Goal: Transaction & Acquisition: Purchase product/service

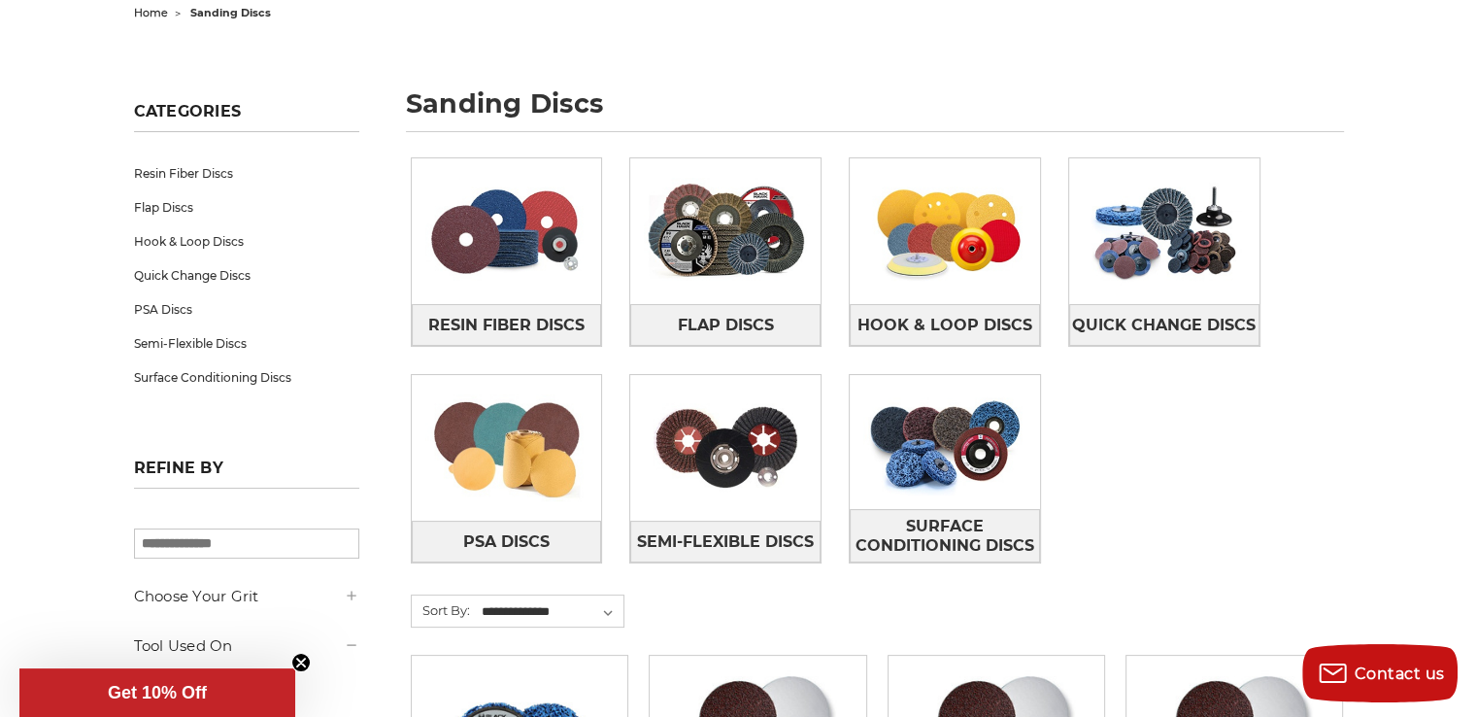
scroll to position [216, 0]
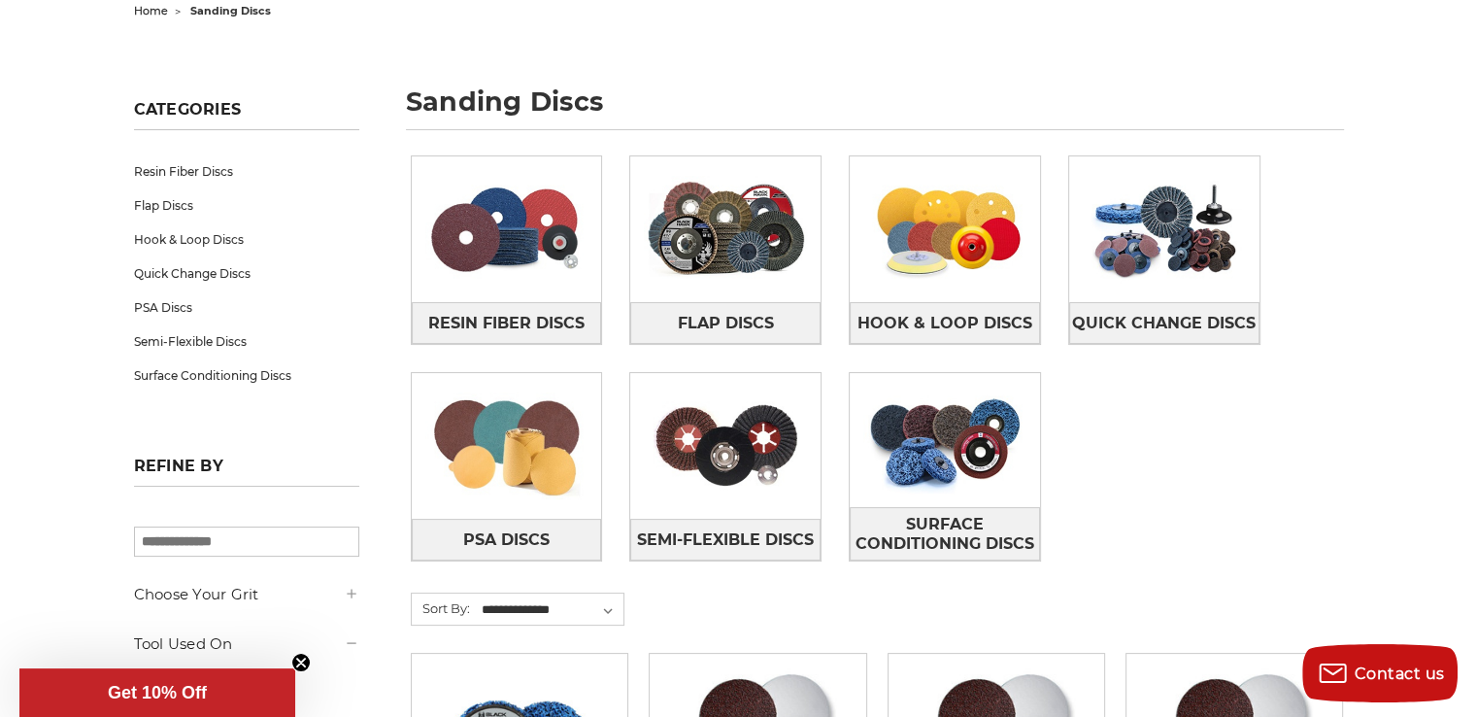
click at [201, 539] on input "search" at bounding box center [246, 541] width 225 height 30
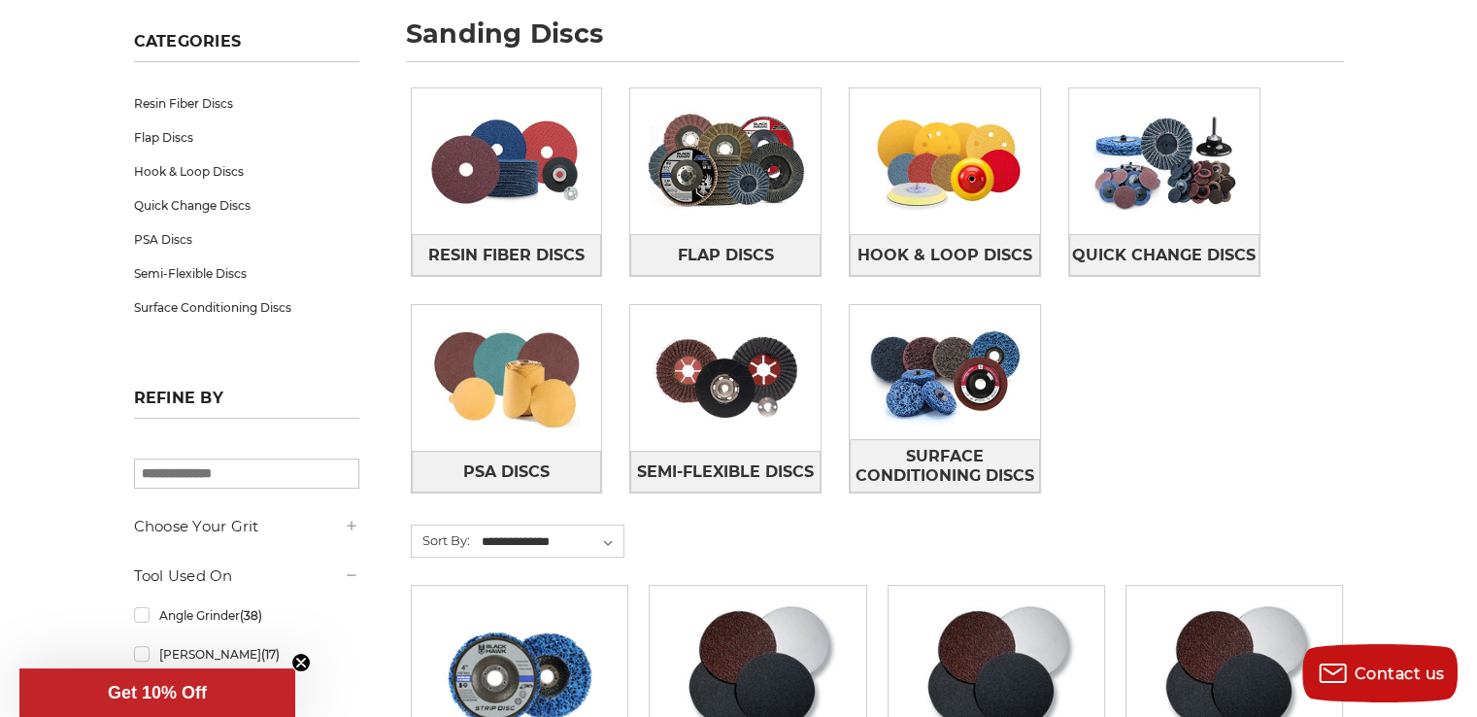
scroll to position [286, 0]
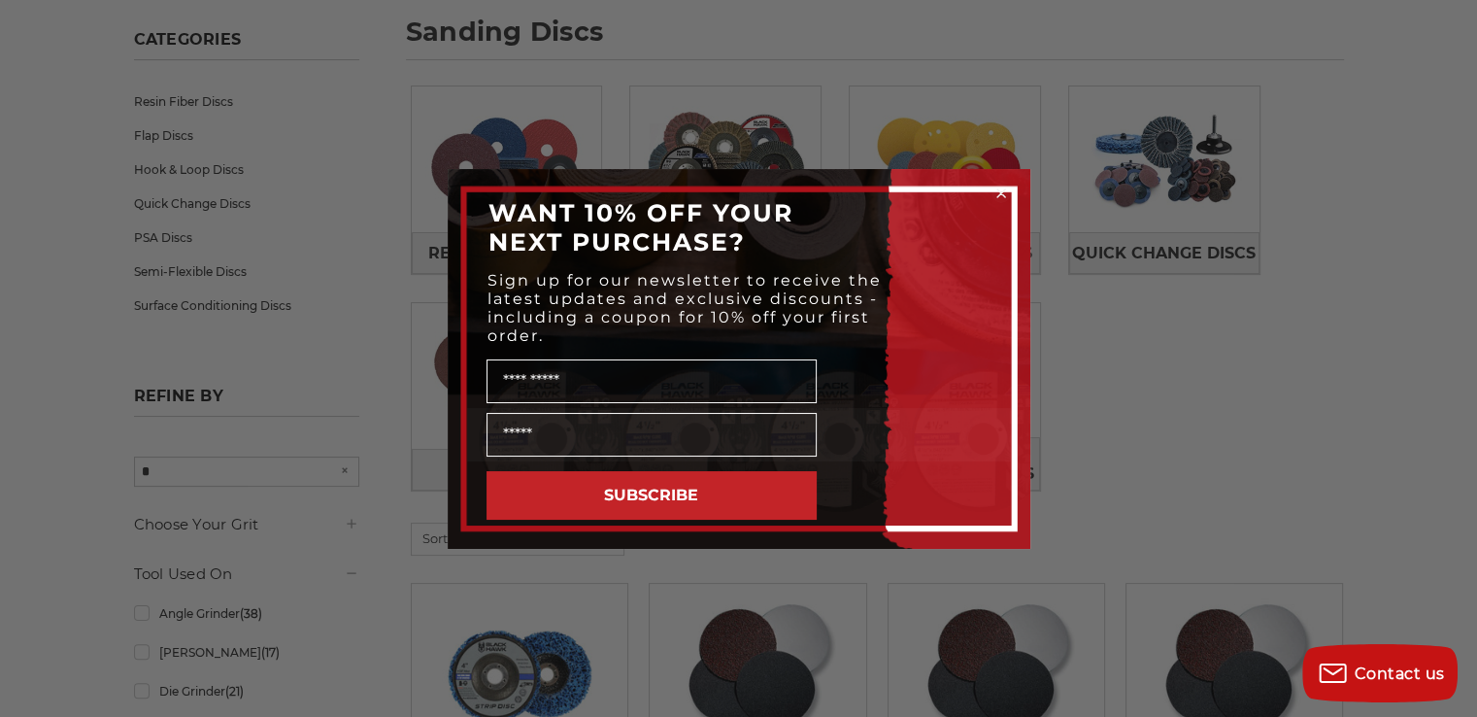
click at [1000, 185] on circle "Close dialog" at bounding box center [1001, 193] width 18 height 18
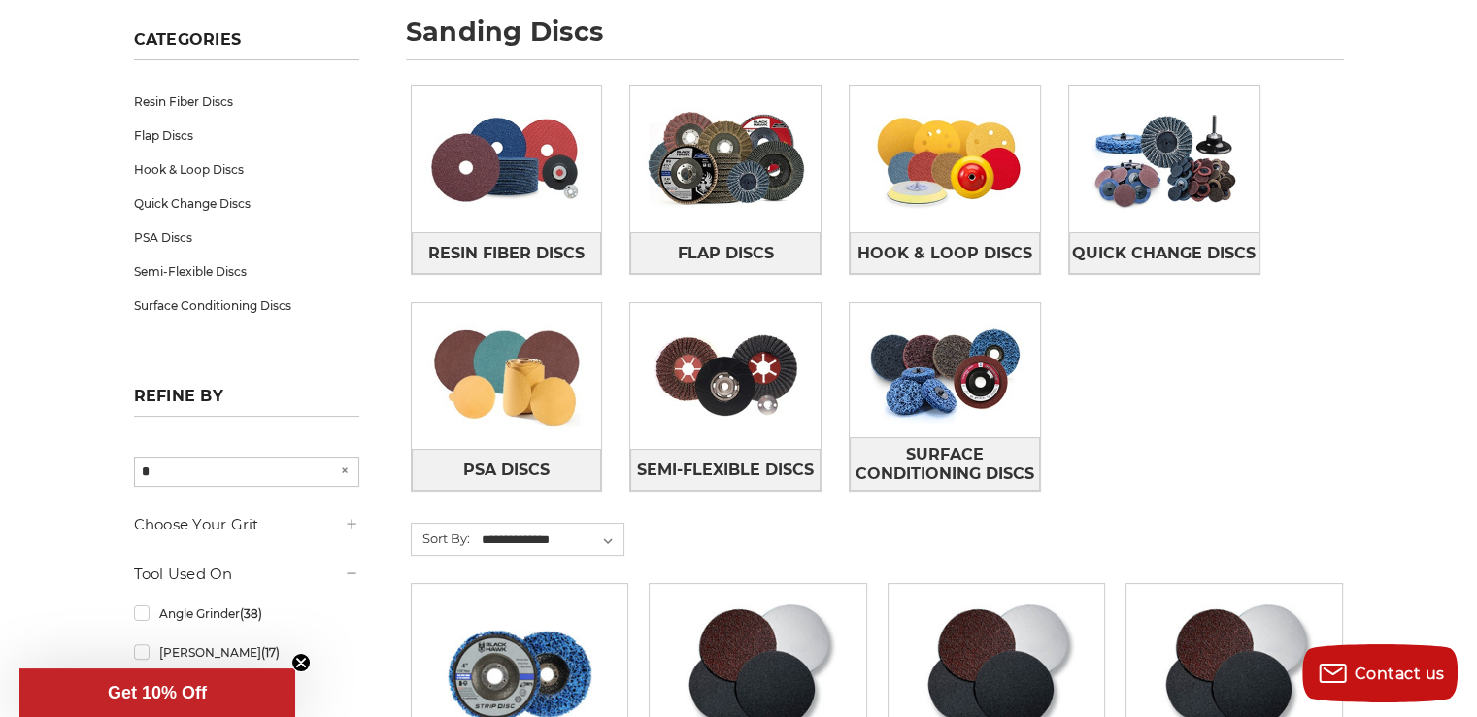
click at [196, 471] on input "*" at bounding box center [246, 471] width 225 height 30
click at [202, 471] on input "*" at bounding box center [246, 471] width 225 height 30
click at [202, 471] on input "***" at bounding box center [246, 471] width 225 height 30
type input "***"
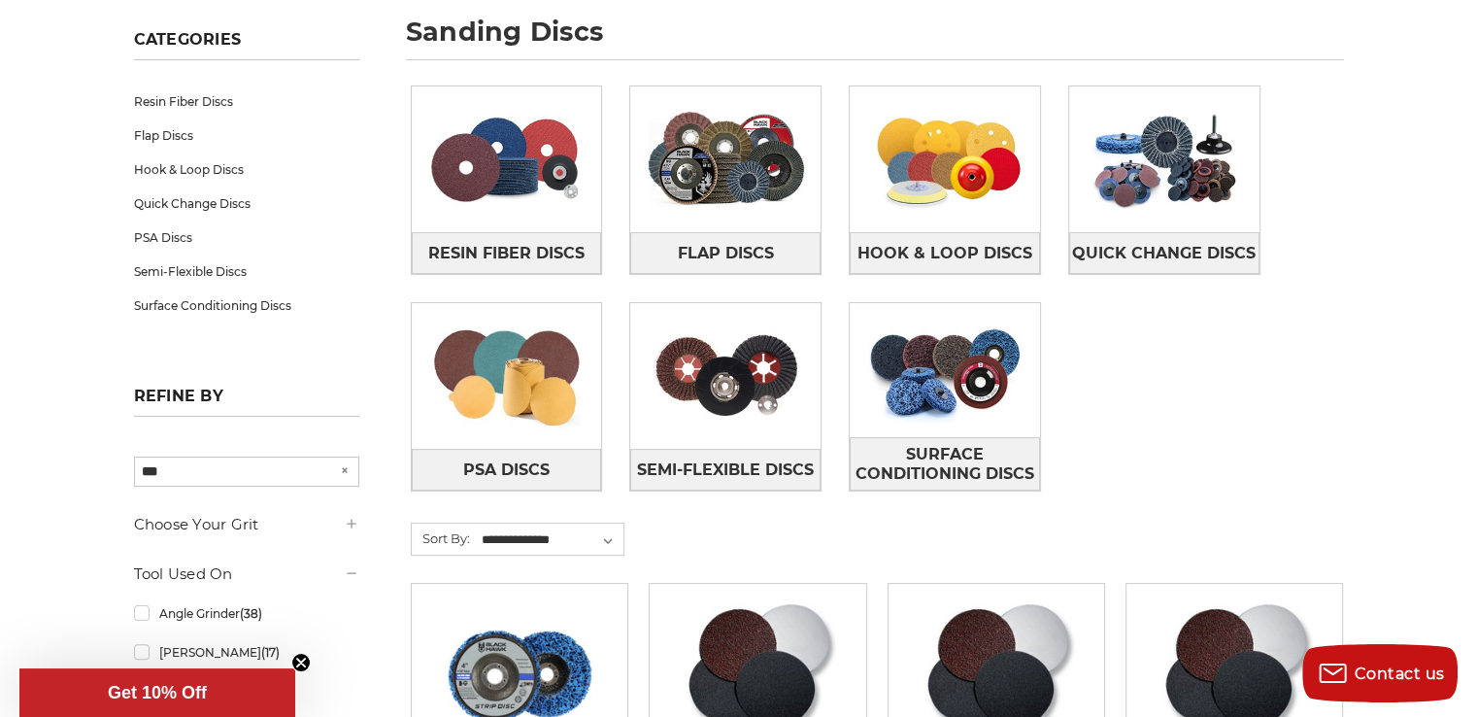
click at [253, 519] on h5 "Choose Your Grit" at bounding box center [246, 524] width 225 height 23
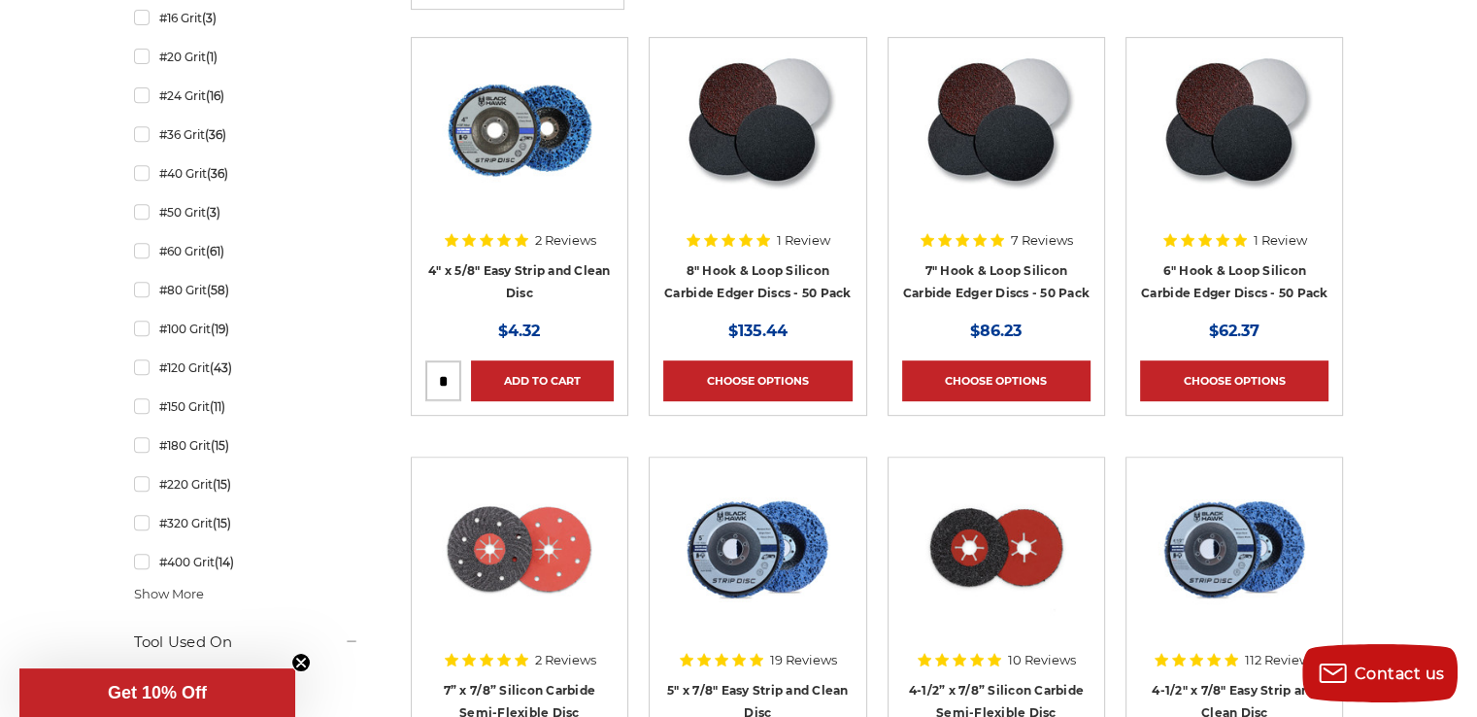
scroll to position [838, 0]
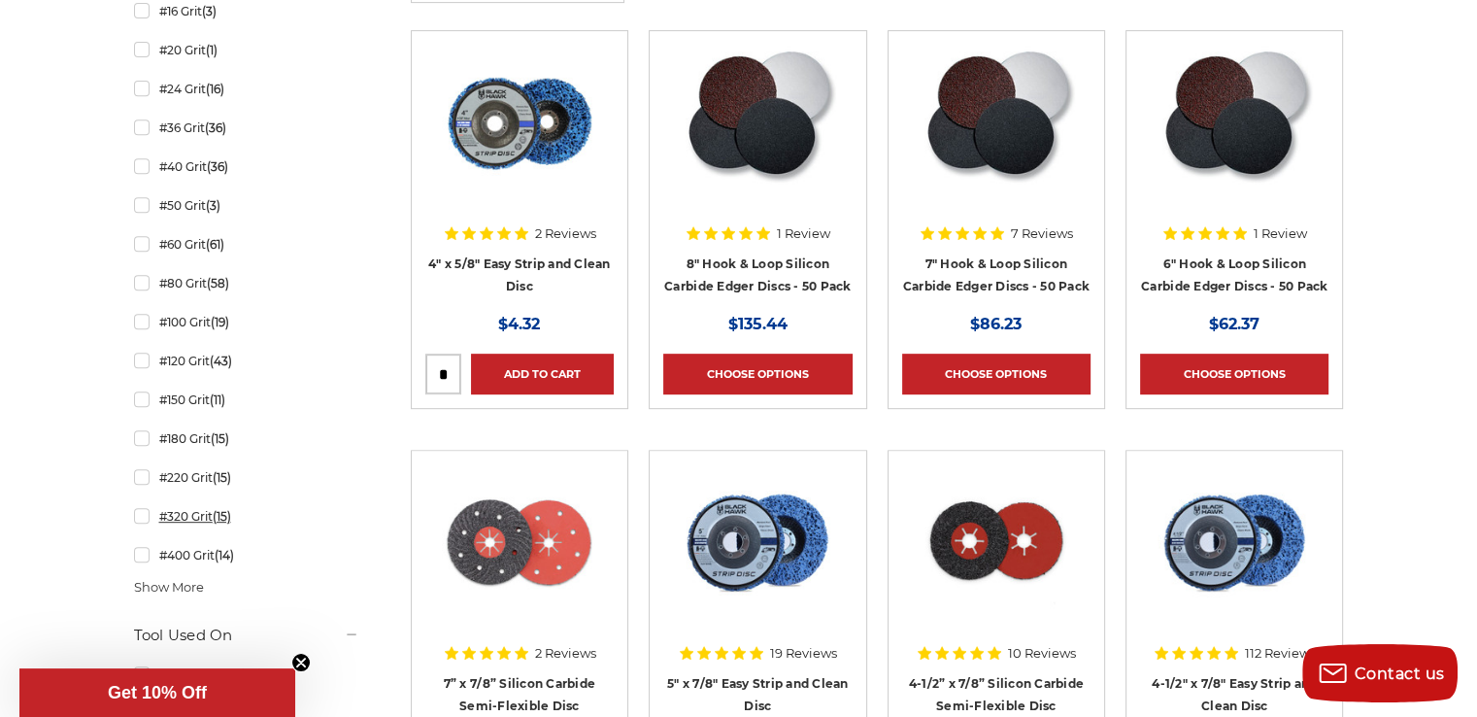
click at [140, 511] on link "#320 Grit (15)" at bounding box center [246, 516] width 225 height 34
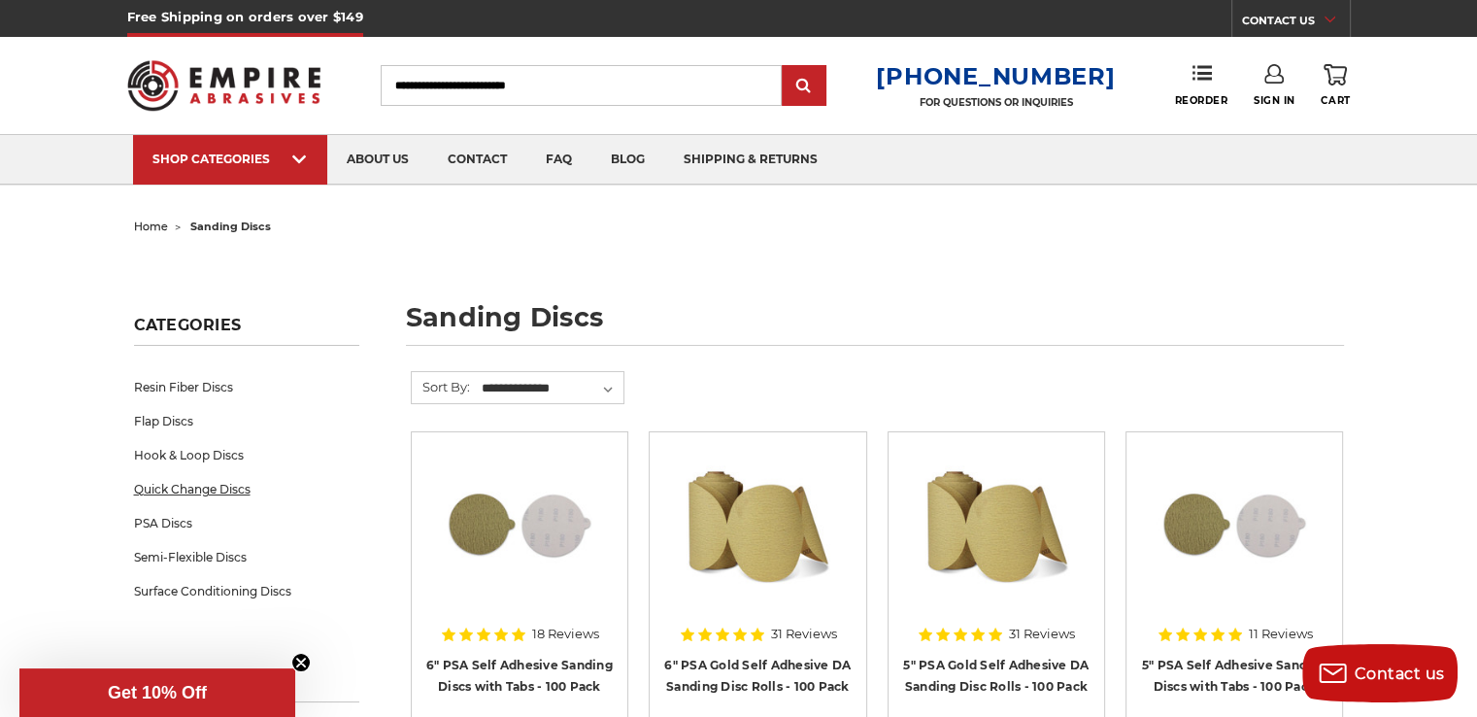
click at [228, 501] on link "Quick Change Discs" at bounding box center [246, 489] width 225 height 34
